Goal: Task Accomplishment & Management: Complete application form

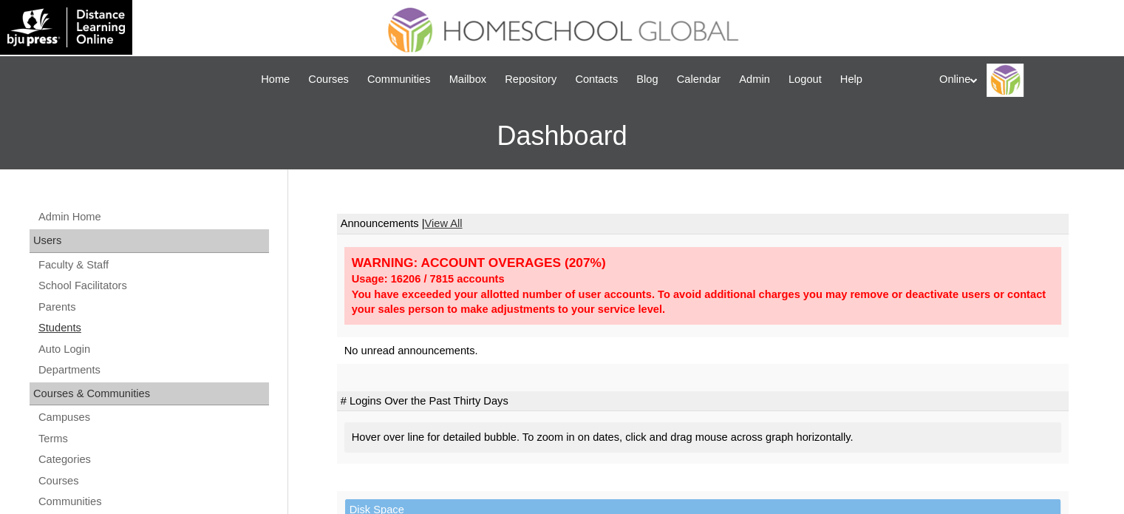
click at [77, 329] on link "Students" at bounding box center [153, 328] width 232 height 18
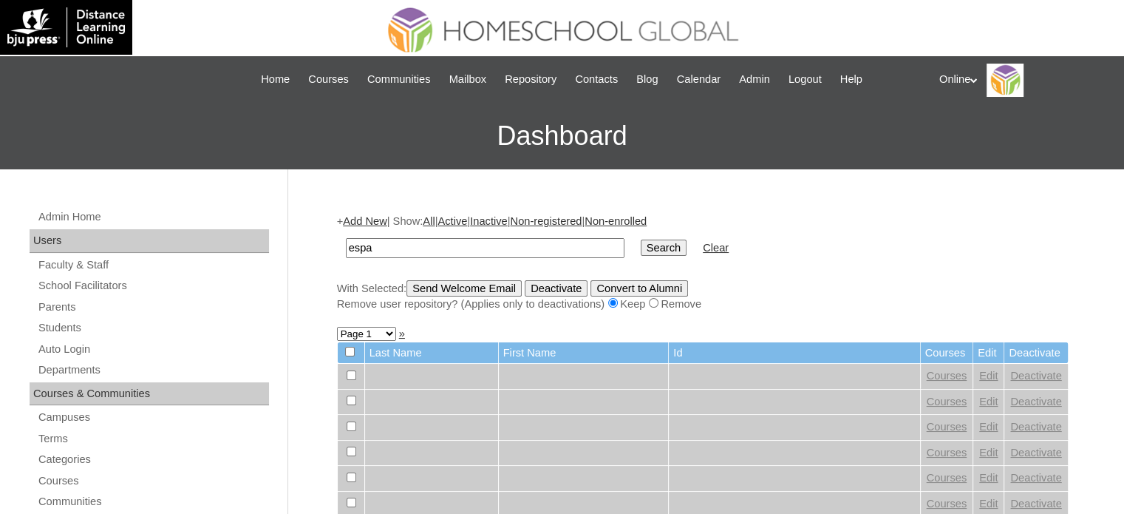
type input "española"
click at [641, 240] on input "Search" at bounding box center [664, 248] width 46 height 16
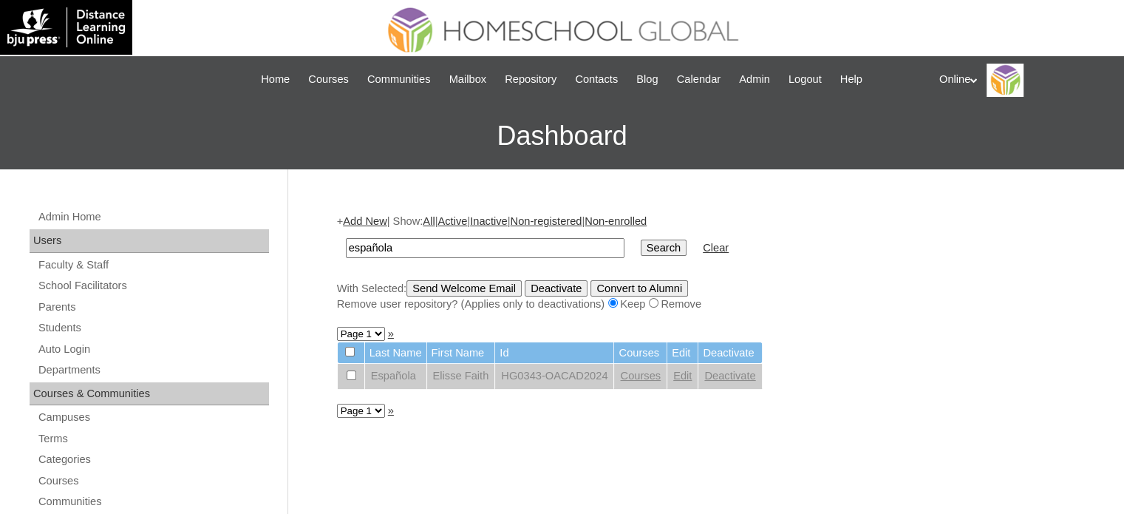
click at [376, 218] on link "Add New" at bounding box center [365, 221] width 44 height 12
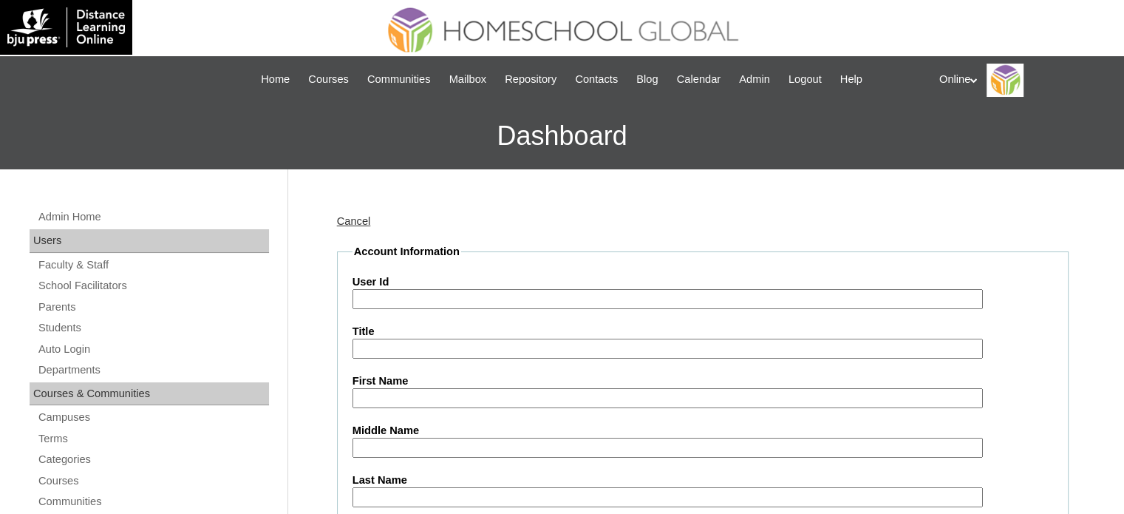
click at [549, 307] on input "User Id" at bounding box center [668, 299] width 631 height 20
paste input "HG168OACAD2025"
type input "HG168OACAD2025"
click at [451, 393] on input "First Name" at bounding box center [668, 398] width 631 height 20
paste input "Elisse Faith Ruiz ESPAÑOLA _062014-2464"
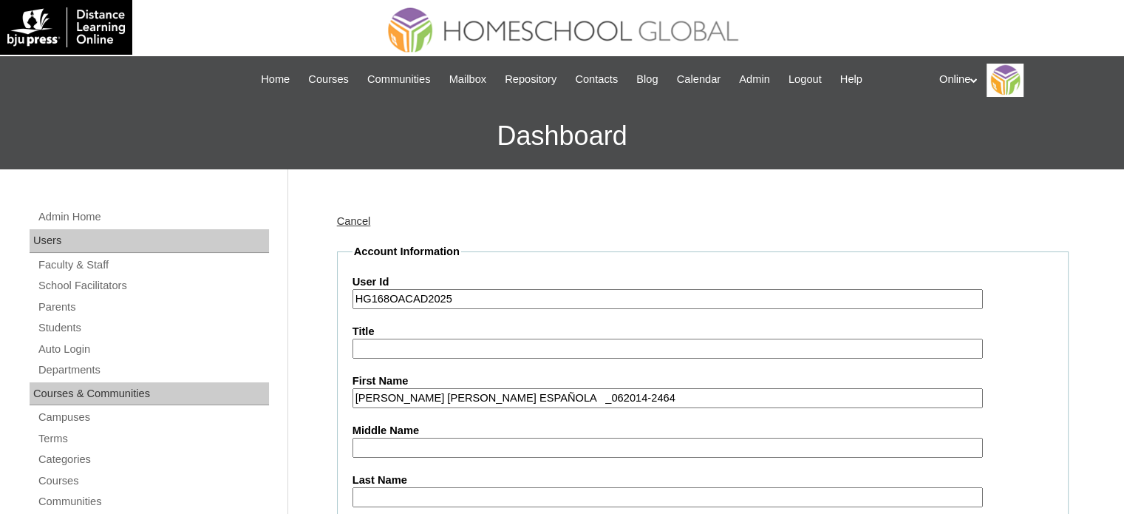
click at [534, 404] on input "Elisse Faith Ruiz ESPAÑOLA _062014-2464" at bounding box center [668, 398] width 631 height 20
drag, startPoint x: 596, startPoint y: 396, endPoint x: 499, endPoint y: 398, distance: 96.9
click at [499, 398] on input "Elisse Faith Ruiz ESPAÑOLA _062014-2464" at bounding box center [668, 398] width 631 height 20
click at [477, 393] on input "Elisse Faith Ruiz ESPAÑOLA" at bounding box center [668, 398] width 631 height 20
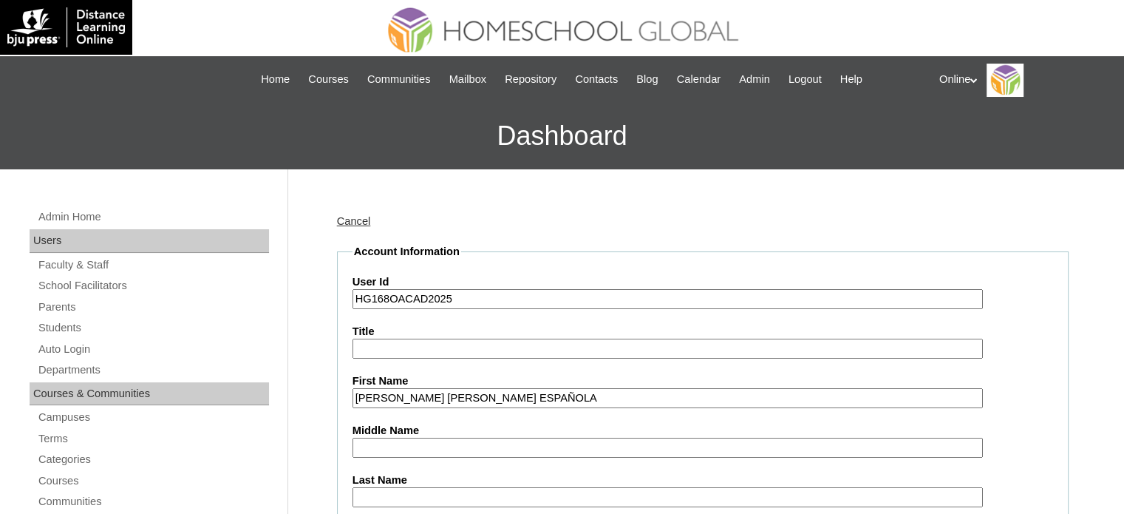
click at [477, 394] on input "Elisse Faith Ruiz ESPAÑOLA" at bounding box center [668, 398] width 631 height 20
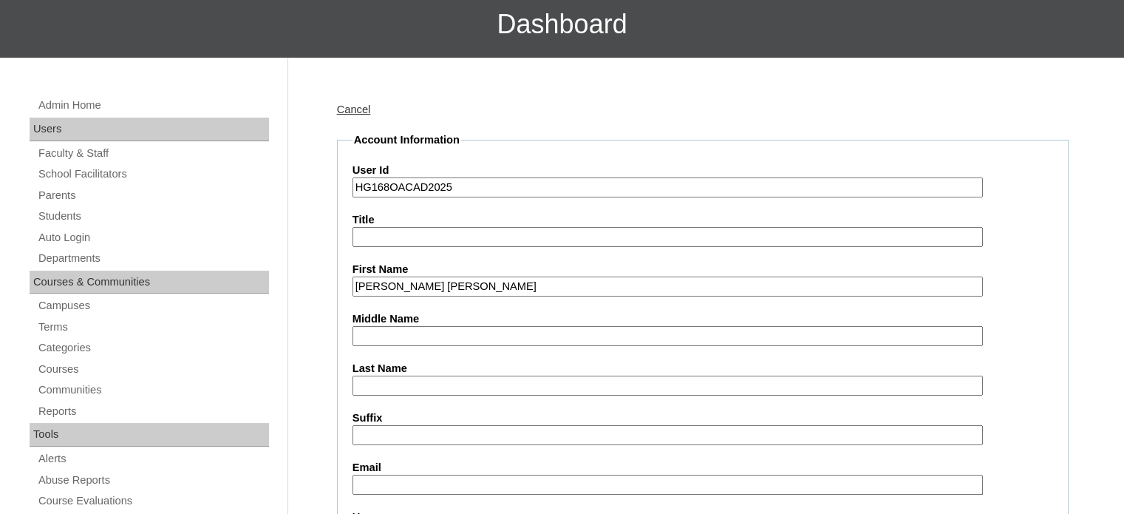
scroll to position [148, 0]
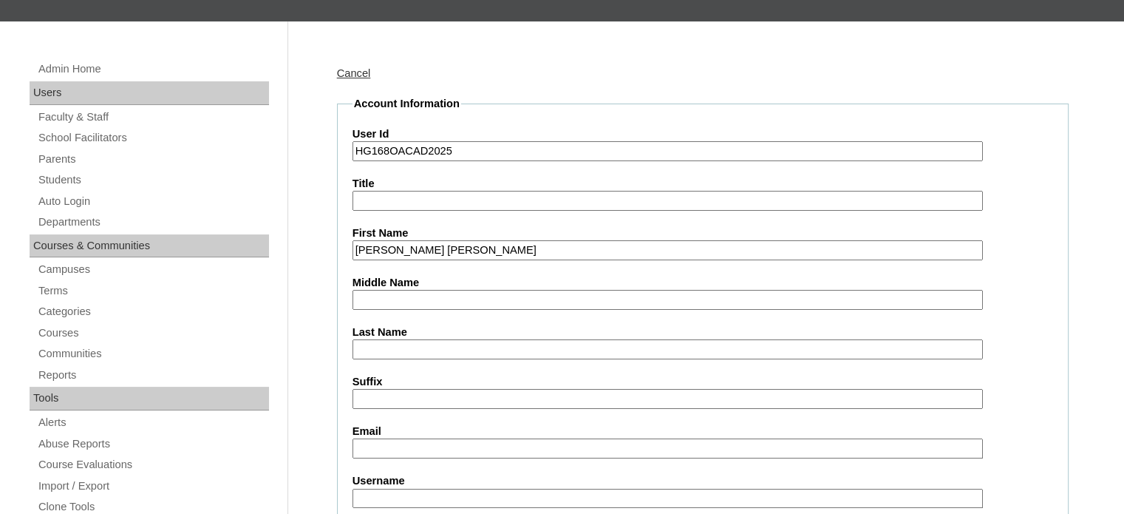
type input "Elisse Faith Ruiz"
click at [429, 344] on input "Last Name" at bounding box center [668, 349] width 631 height 20
paste input "ESPAÑOLA"
type input "ESPAÑOLA"
click at [418, 245] on input "Elisse Faith Ruiz" at bounding box center [668, 250] width 631 height 20
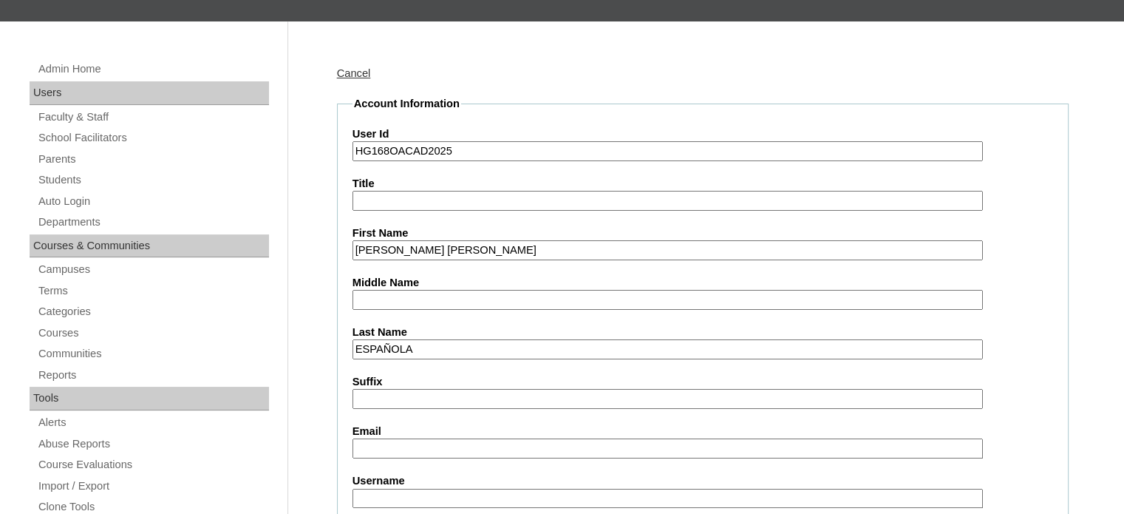
click at [418, 245] on input "Elisse Faith Ruiz" at bounding box center [668, 250] width 631 height 20
type input "Elisse Faith"
click at [402, 295] on input "Middle Name" at bounding box center [668, 300] width 631 height 20
paste input "Ruiz"
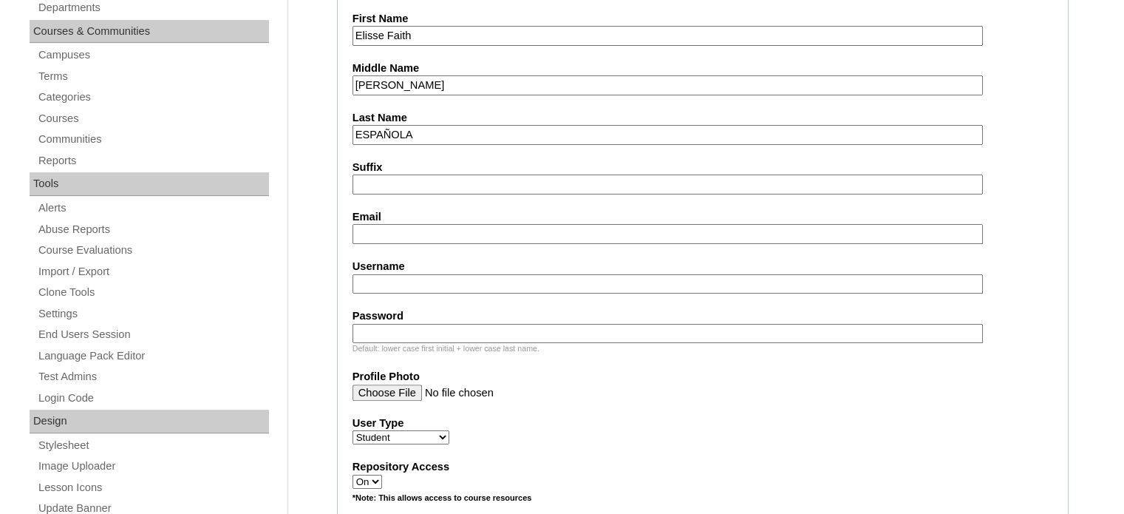
scroll to position [370, 0]
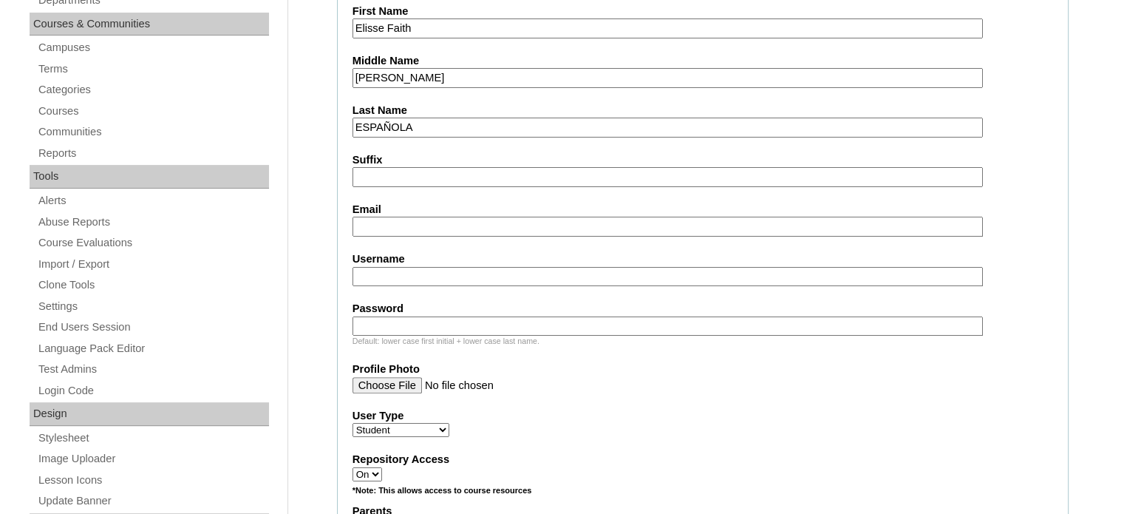
type input "Ruiz"
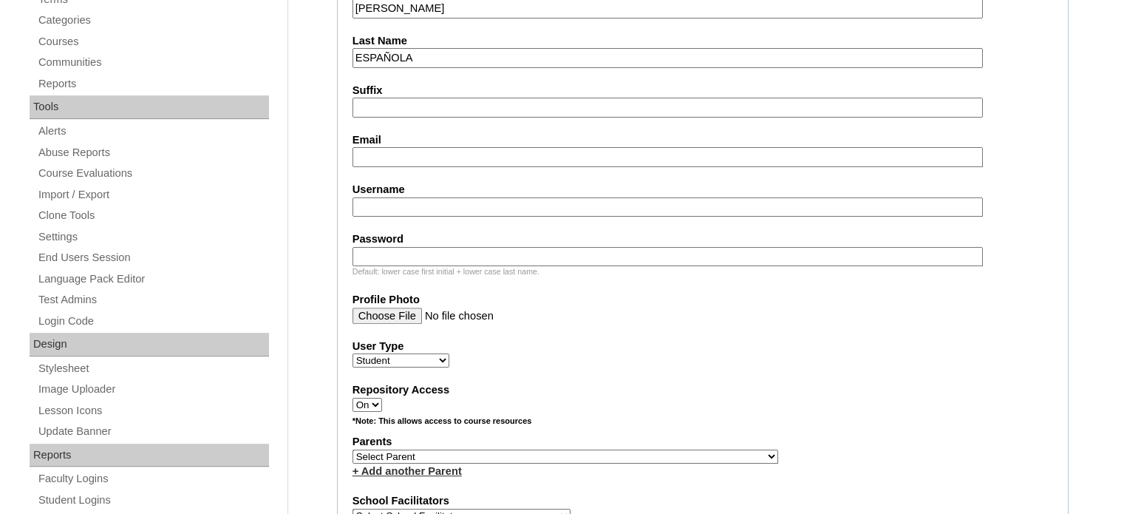
scroll to position [444, 0]
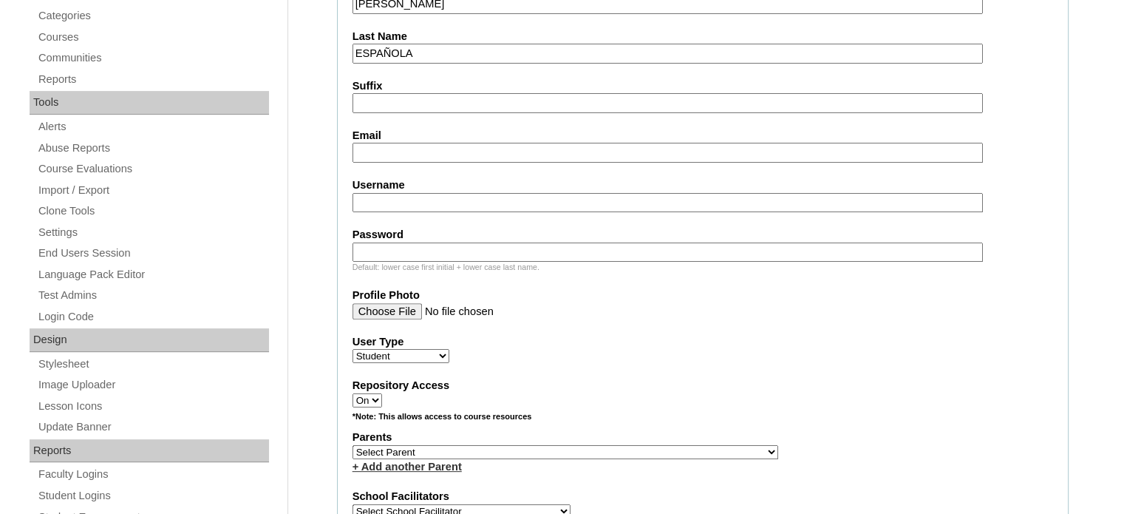
click at [435, 194] on input "Username" at bounding box center [668, 203] width 631 height 20
paste input "everette_espanola@yahoo.com"
type input "everette_espanola@yahoo.com"
click at [455, 152] on input "Email" at bounding box center [668, 153] width 631 height 20
paste input "everette_espanola@yahoo.com"
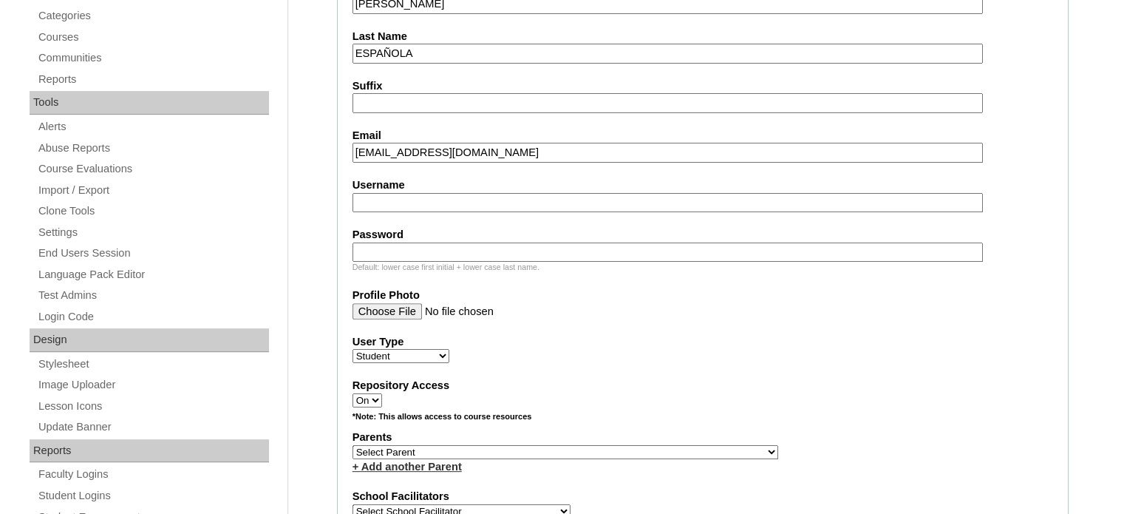
type input "everette_espanola@yahoo.com"
click at [446, 195] on input "Username" at bounding box center [668, 203] width 631 height 20
paste input "elisse.española2025"
type input "elisse.española2025"
click at [528, 242] on input "Password" at bounding box center [668, 252] width 631 height 20
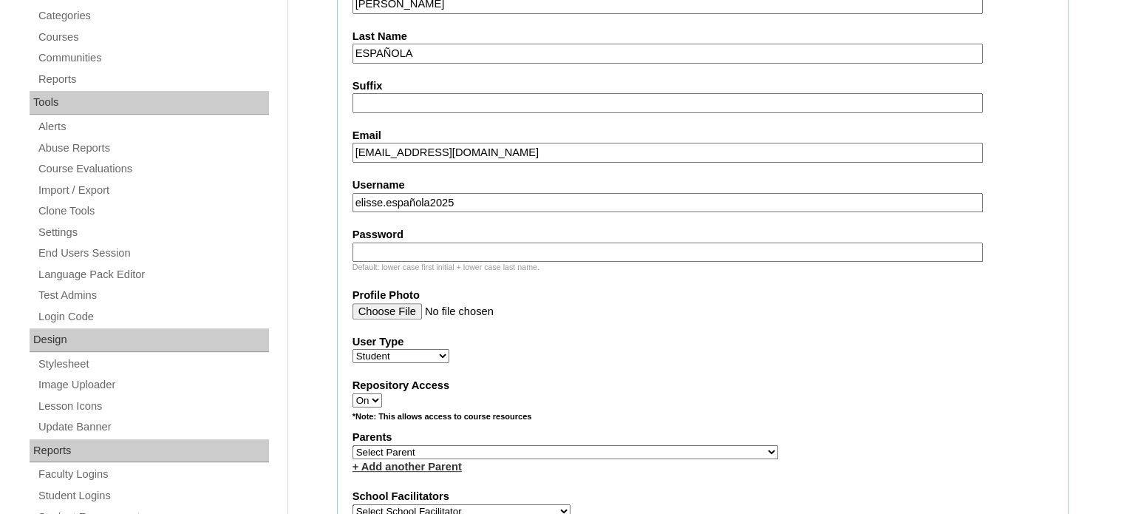
paste input "eFrsL"
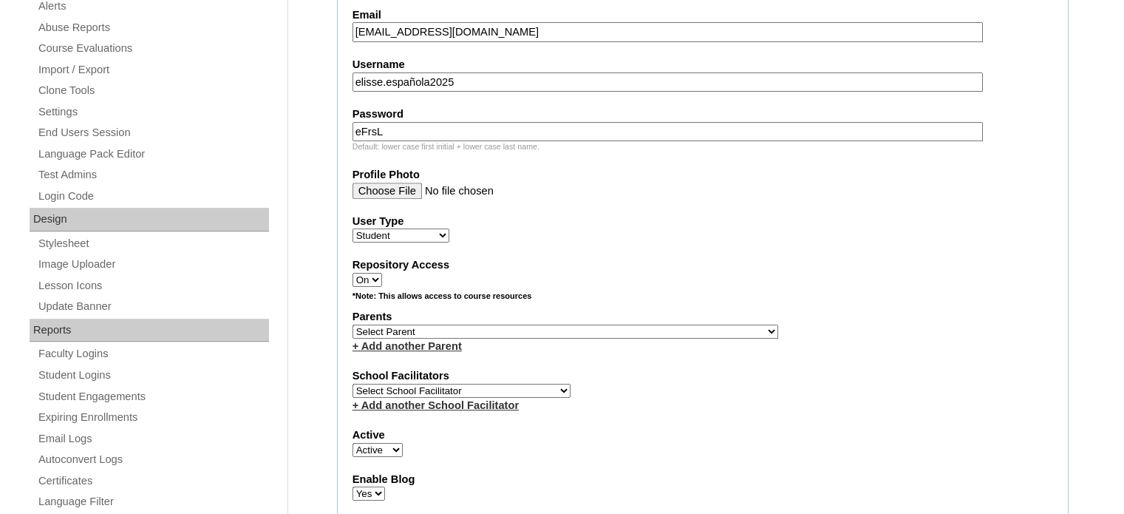
scroll to position [591, 0]
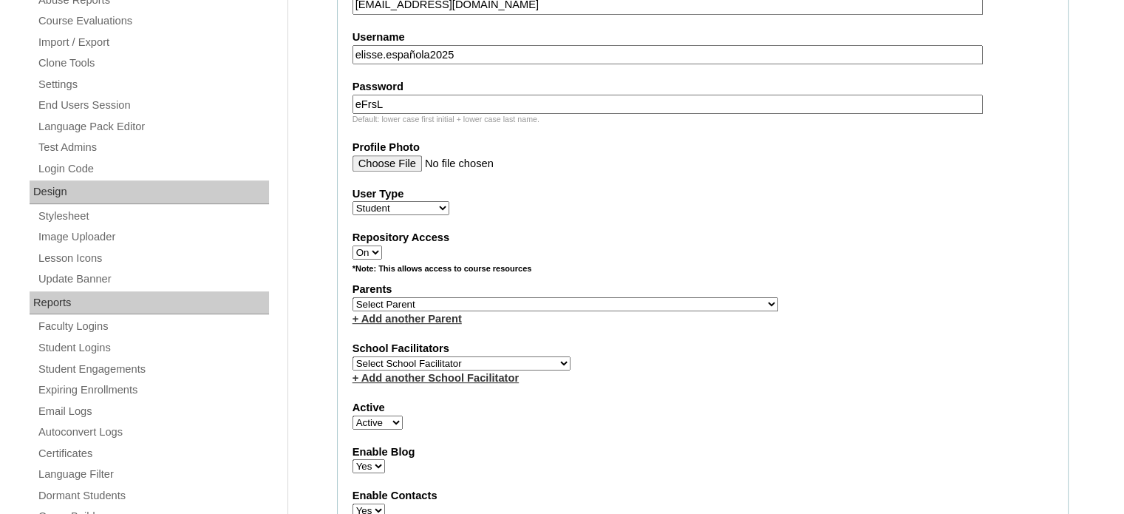
type input "eFrsL"
click at [515, 297] on select "Select Parent , , , , , , , , , , , , , , , , , , , , , , , , , , , , , , , , ,…" at bounding box center [566, 304] width 426 height 14
select select "41340"
click at [353, 297] on select "Select Parent , , , , , , , , , , , , , , , , , , , , , , , , , , , , , , , , ,…" at bounding box center [566, 304] width 426 height 14
click at [504, 359] on select "Select School Facilitator Norman Añain Ruffa Abadijas Mary Abella Gloryfe Abion…" at bounding box center [462, 363] width 218 height 14
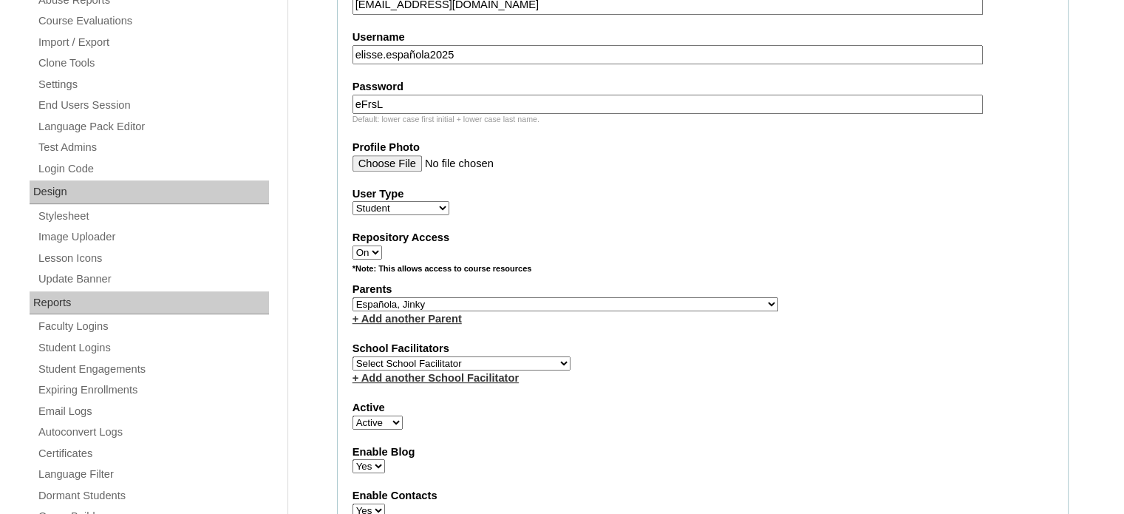
select select "29277"
click at [353, 356] on select "Select School Facilitator Norman Añain Ruffa Abadijas Mary Abella Gloryfe Abion…" at bounding box center [462, 363] width 218 height 14
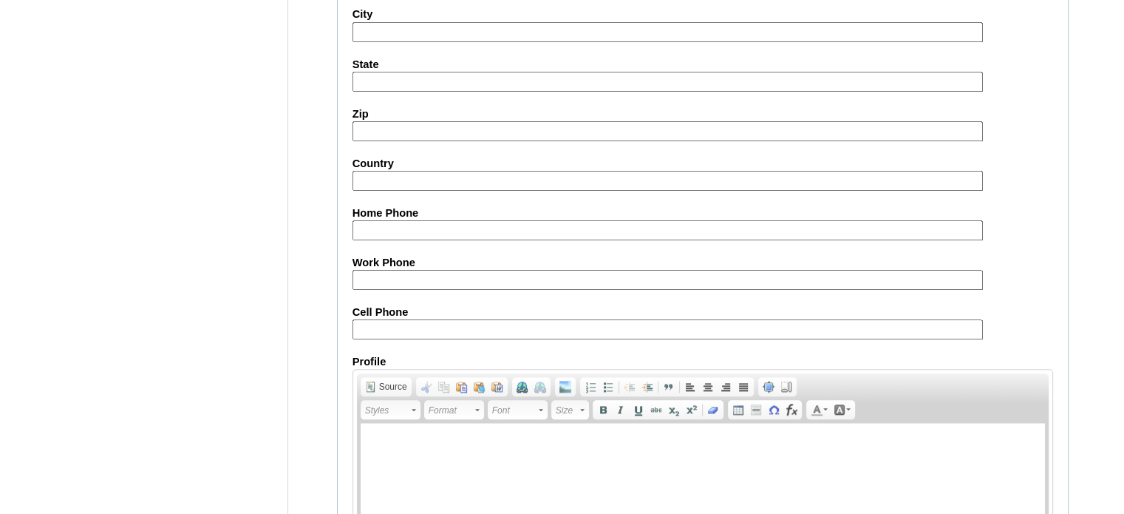
scroll to position [1720, 0]
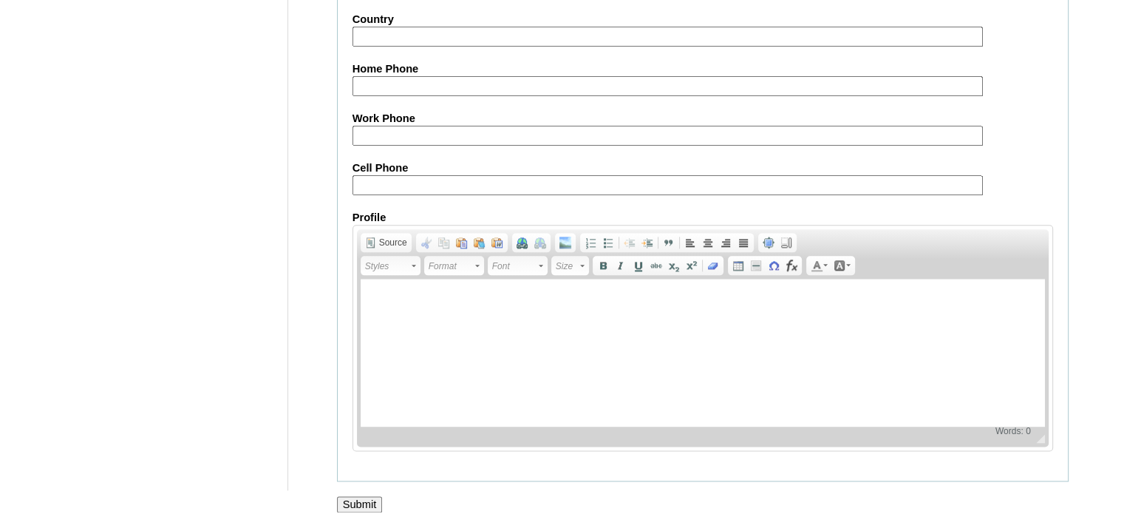
click at [367, 496] on input "Submit" at bounding box center [360, 504] width 46 height 16
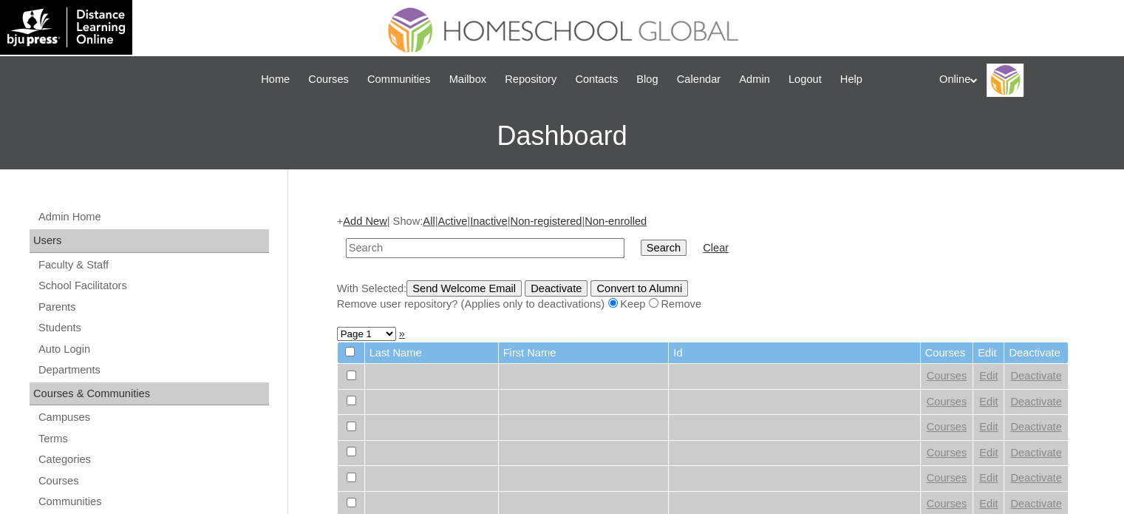
click at [455, 239] on input "text" at bounding box center [485, 248] width 279 height 20
type input "HG168OACAD2025"
click at [641, 240] on input "Search" at bounding box center [664, 248] width 46 height 16
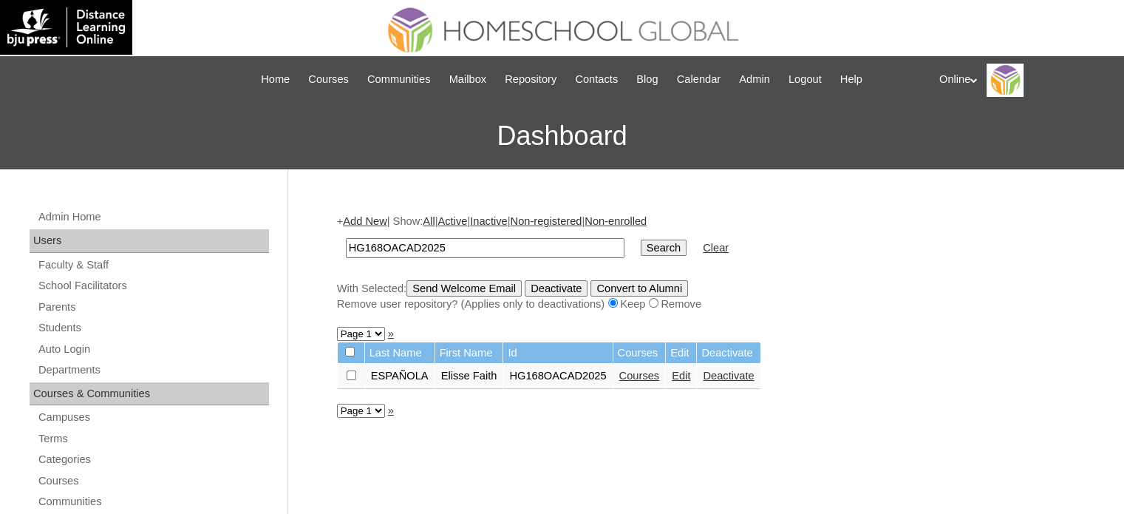
click at [651, 378] on link "Courses" at bounding box center [640, 376] width 41 height 12
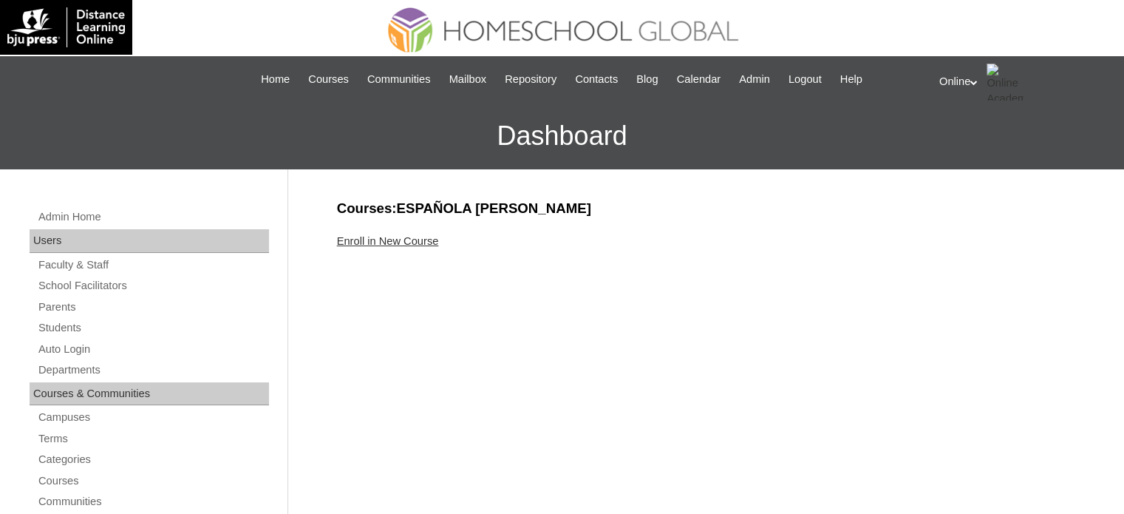
click at [364, 245] on link "Enroll in New Course" at bounding box center [388, 241] width 102 height 12
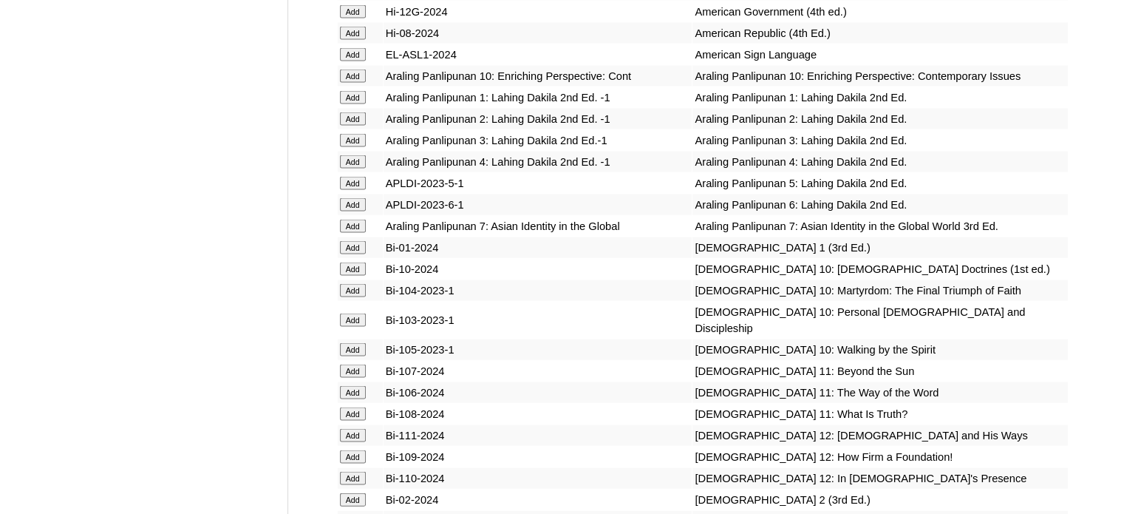
scroll to position [3105, 0]
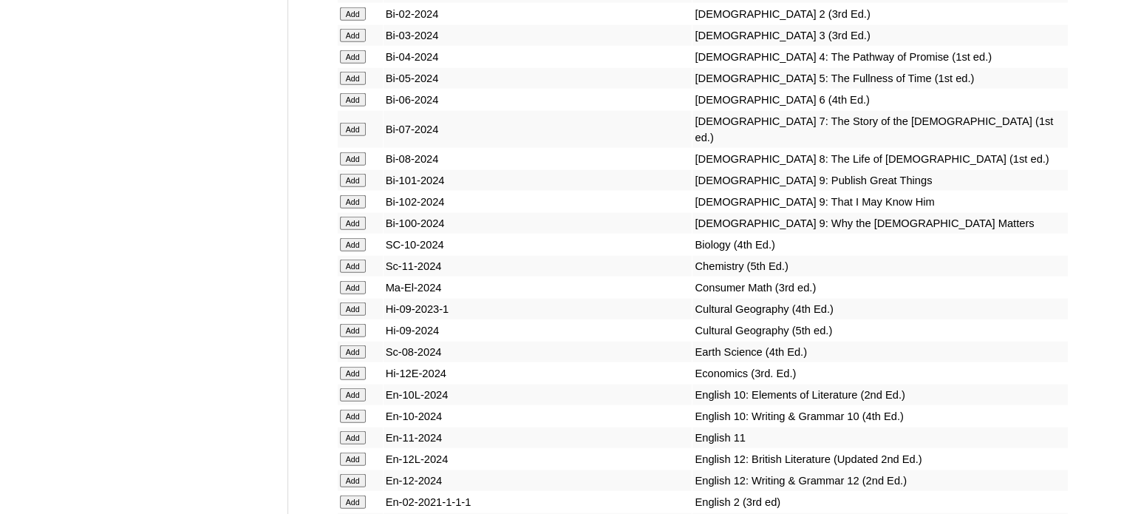
scroll to position [3602, 0]
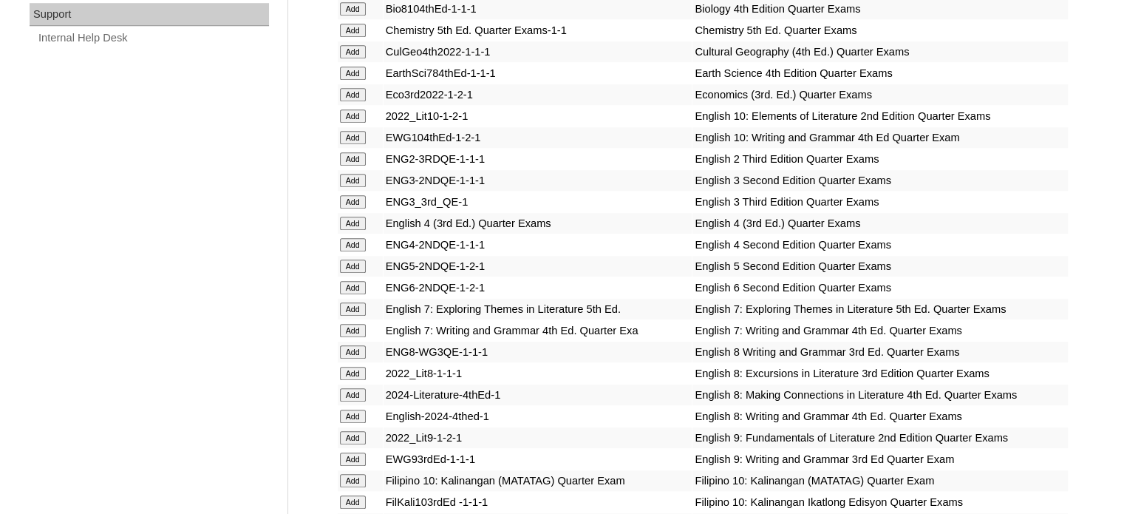
scroll to position [1109, 0]
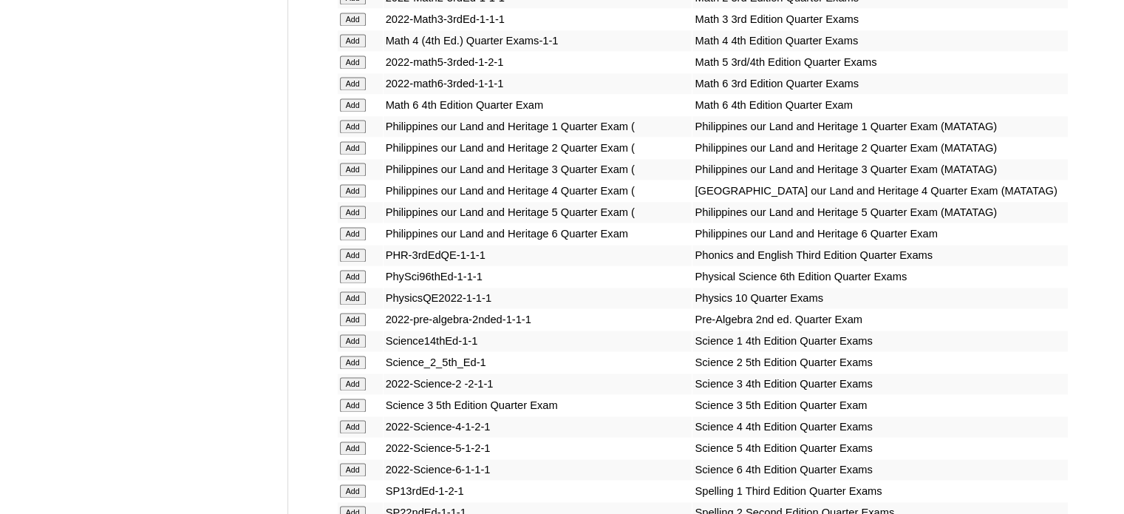
scroll to position [2440, 0]
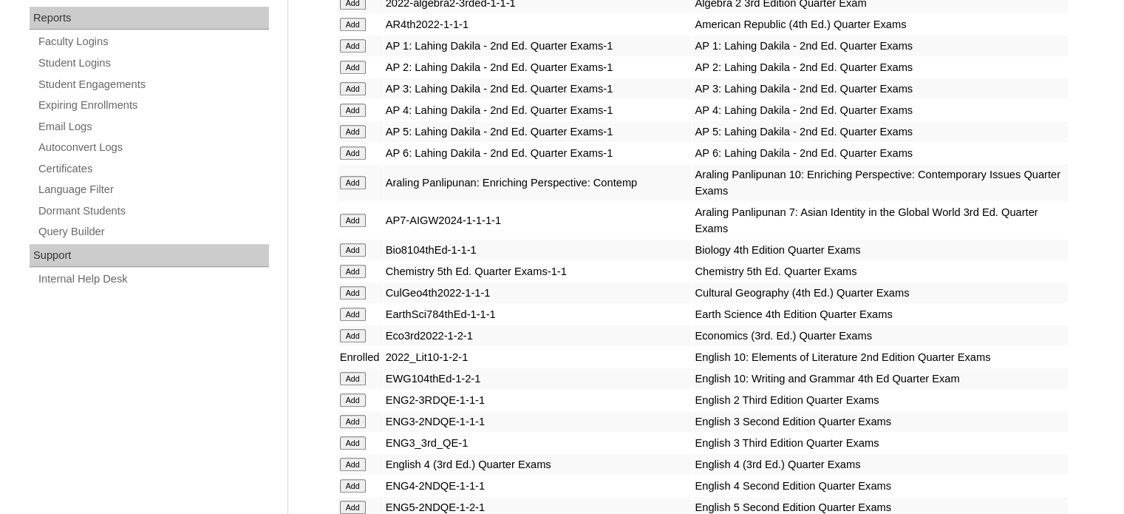
scroll to position [887, 0]
